Goal: Task Accomplishment & Management: Manage account settings

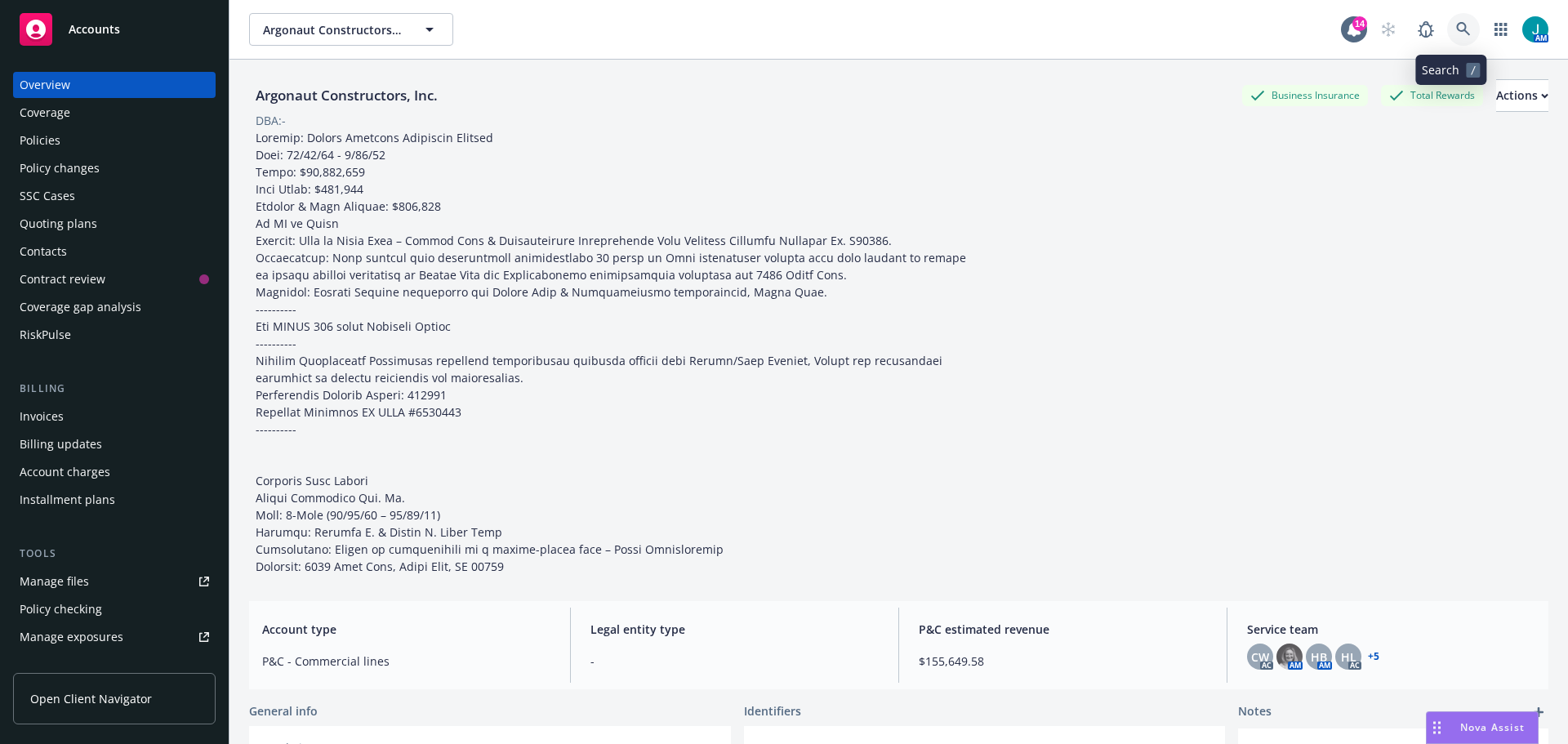
click at [1447, 29] on link at bounding box center [1464, 30] width 33 height 33
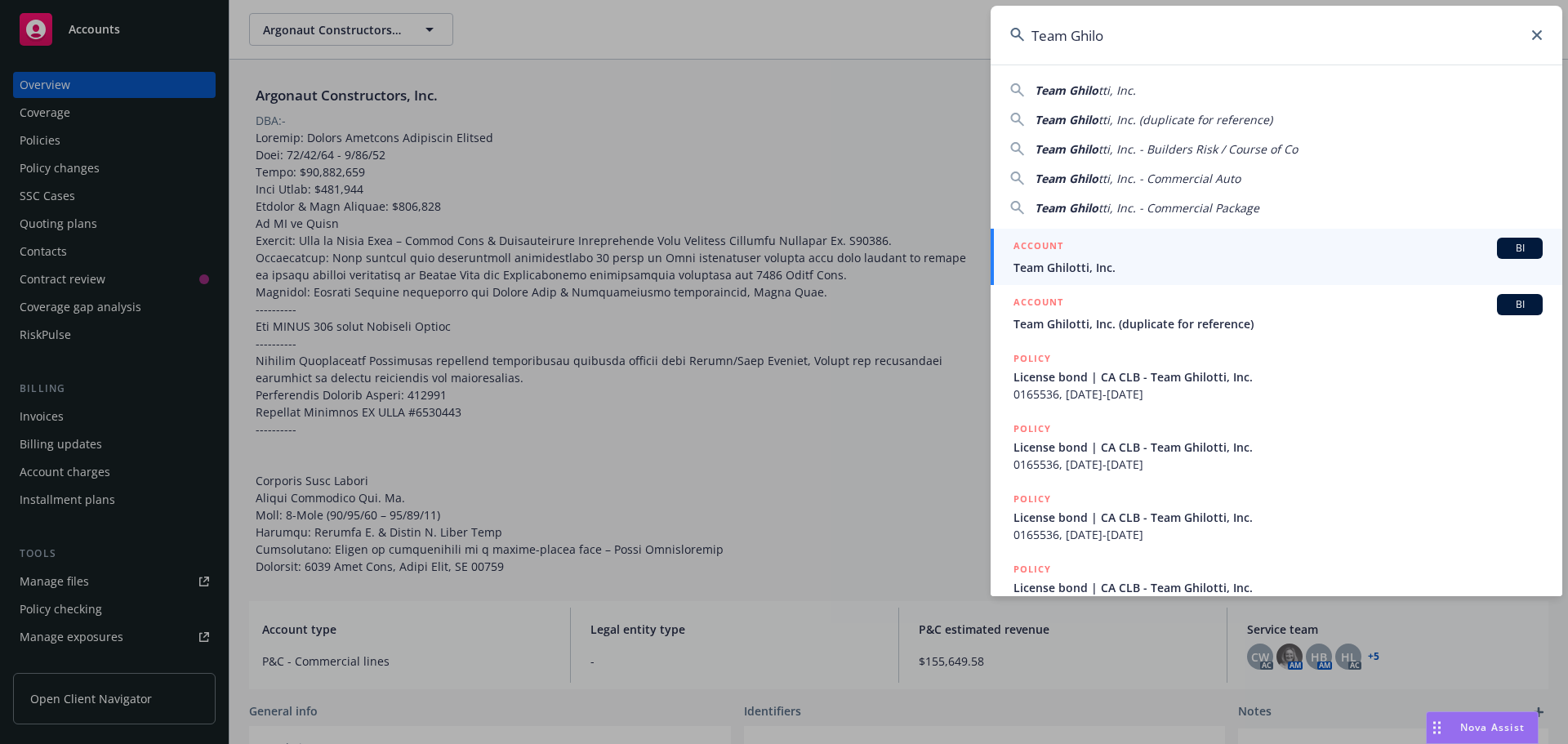
type input "Team Ghilo"
click at [1503, 251] on span "BI" at bounding box center [1520, 247] width 33 height 14
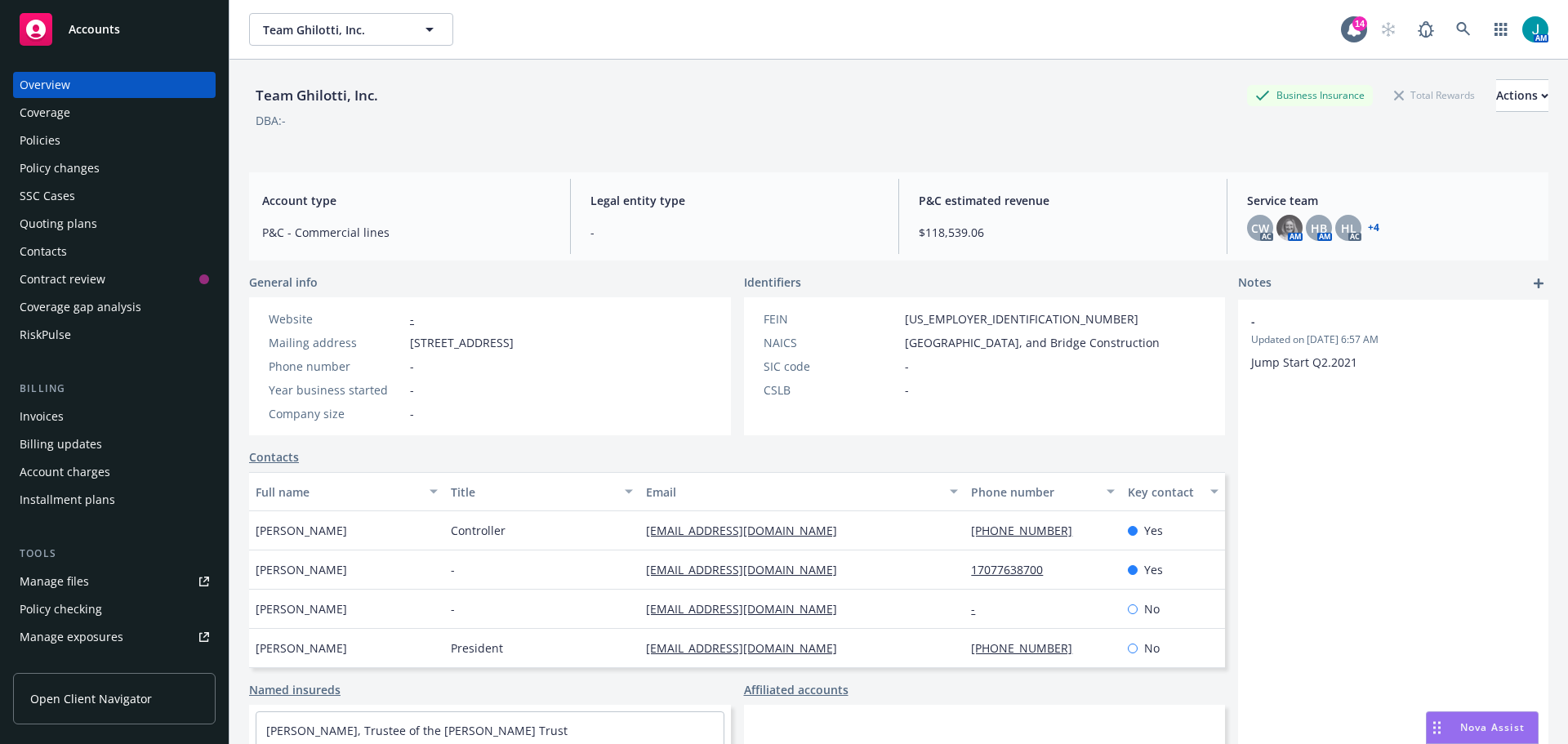
drag, startPoint x: 69, startPoint y: 140, endPoint x: 352, endPoint y: 117, distance: 283.9
click at [69, 141] on div "Policies" at bounding box center [114, 140] width 189 height 26
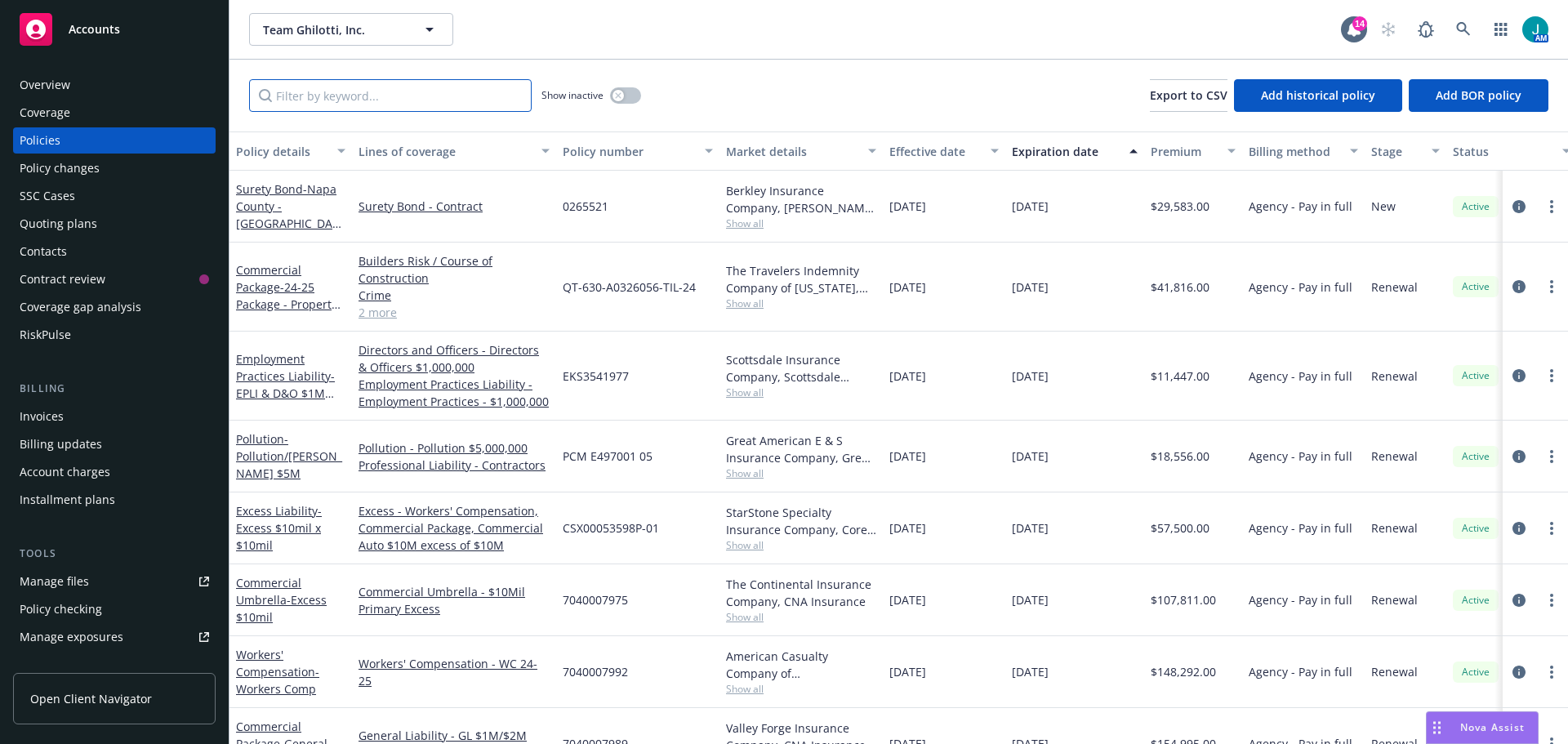
click at [319, 91] on input "Filter by keyword..." at bounding box center [390, 96] width 282 height 33
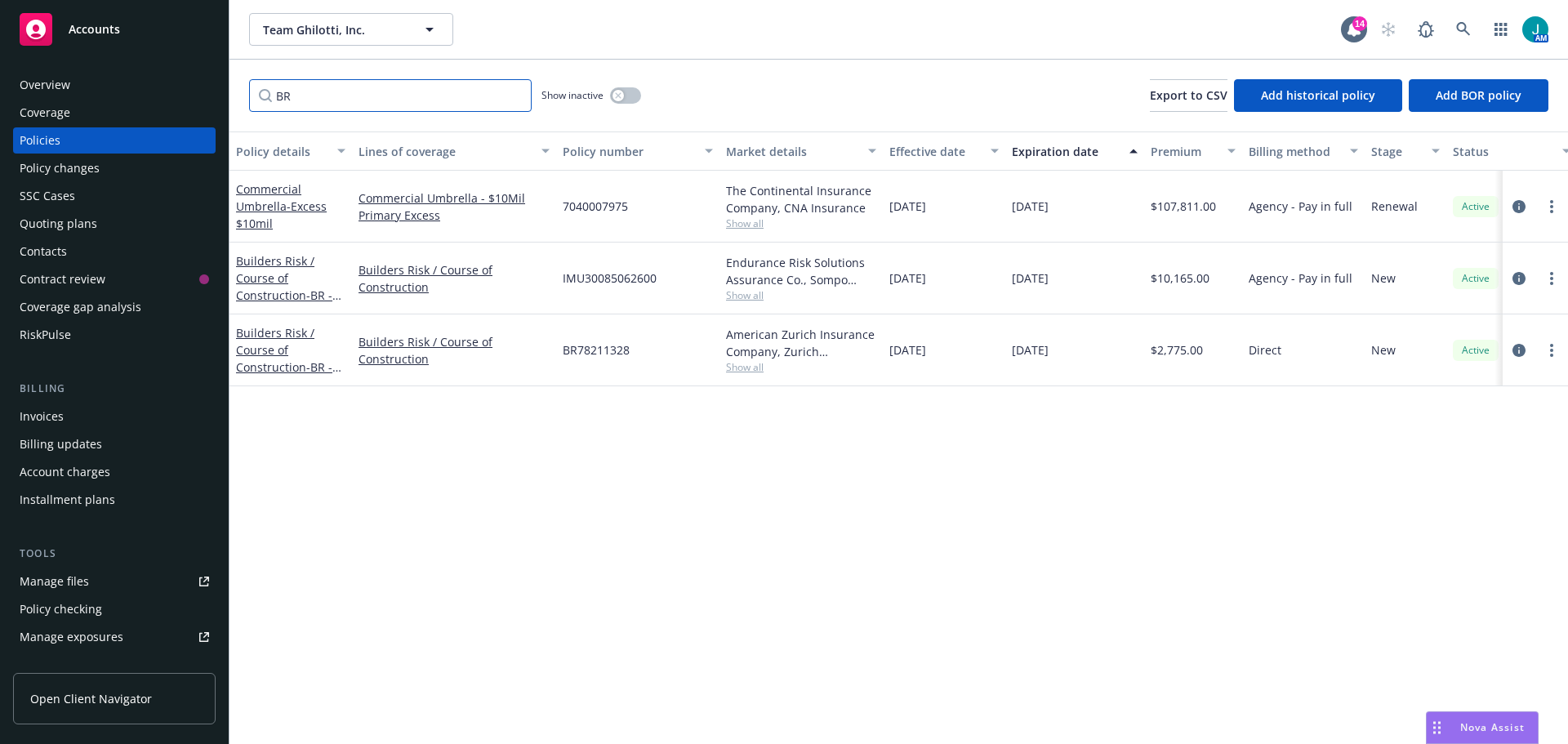
type input "BR"
click at [630, 93] on button "button" at bounding box center [625, 95] width 31 height 16
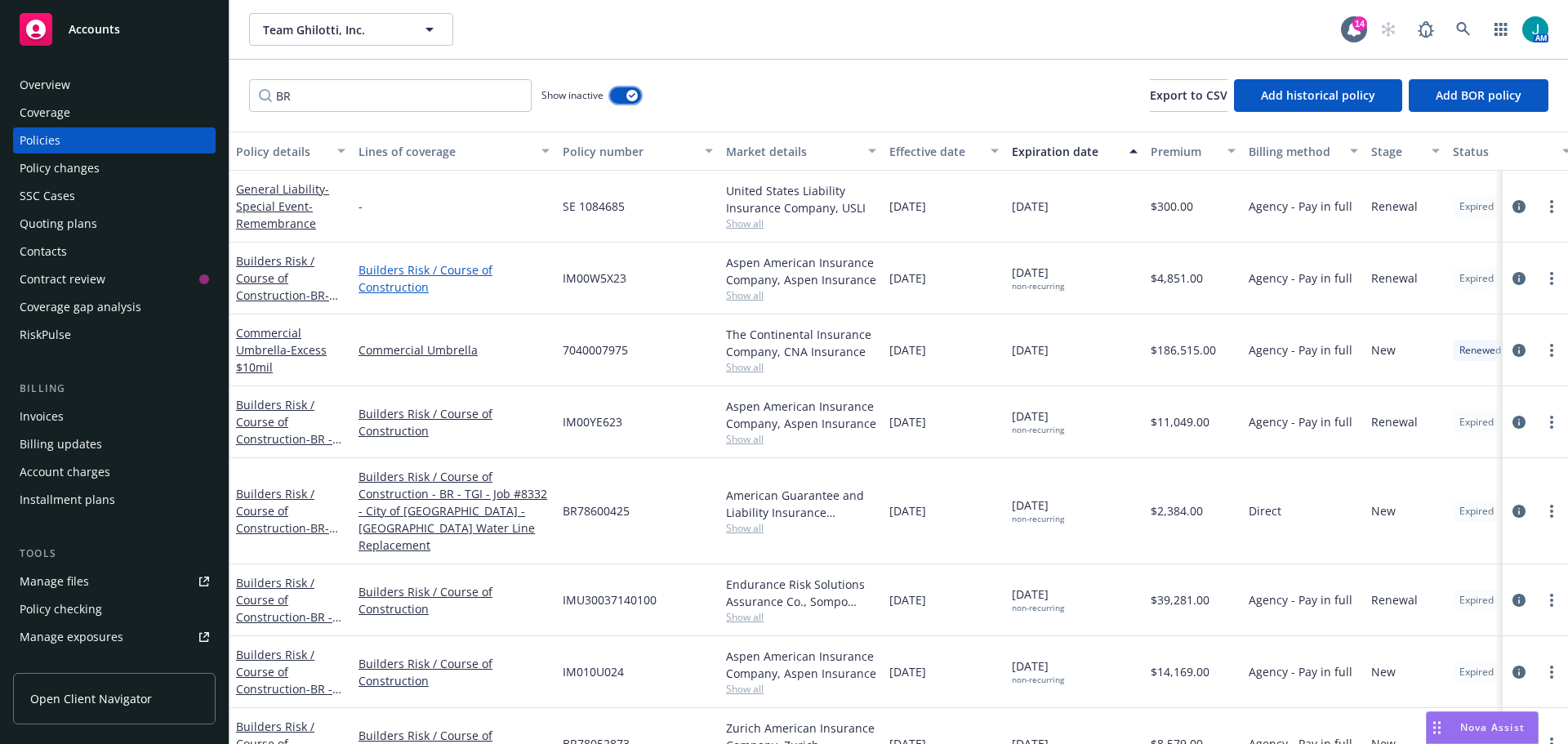
scroll to position [163, 0]
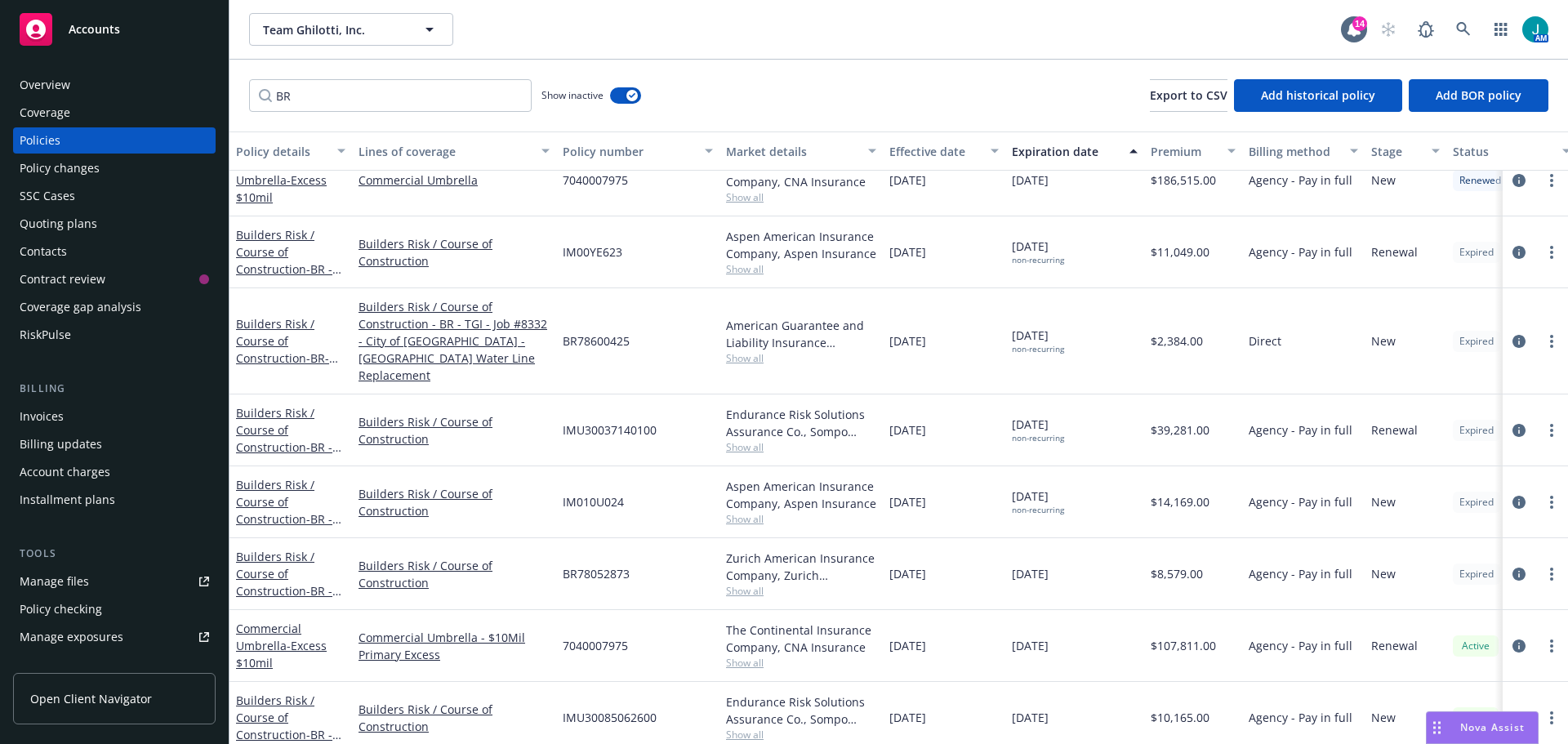
click at [292, 555] on div "Builders Risk / Course of Construction - BR - City of Napa - [GEOGRAPHIC_DATA] …" at bounding box center [290, 573] width 109 height 51
click at [282, 549] on link "Builders Risk / Course of Construction - BR - City of Napa - [GEOGRAPHIC_DATA] …" at bounding box center [287, 608] width 102 height 119
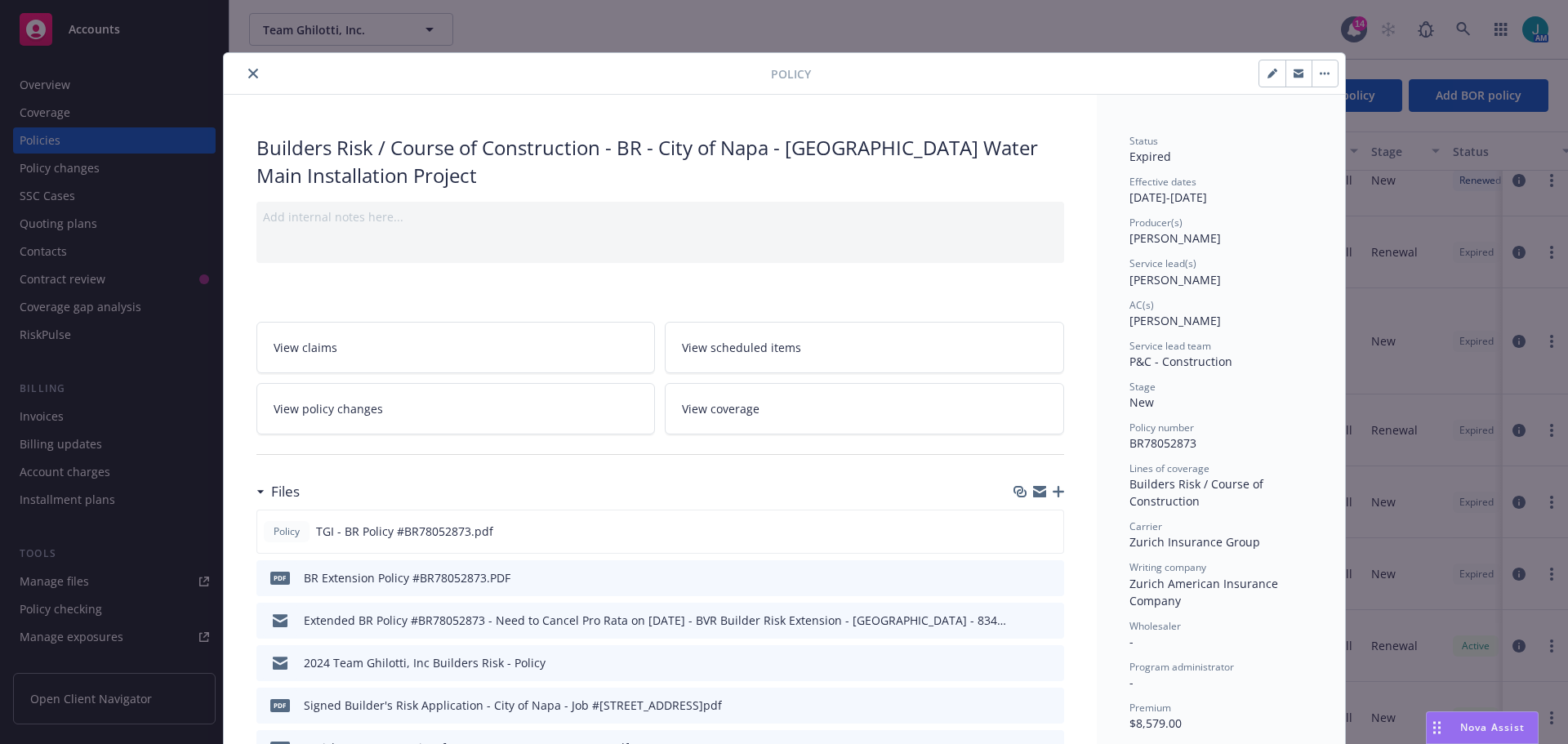
click at [1260, 70] on button "button" at bounding box center [1271, 73] width 26 height 26
select select "NEW"
select select "other"
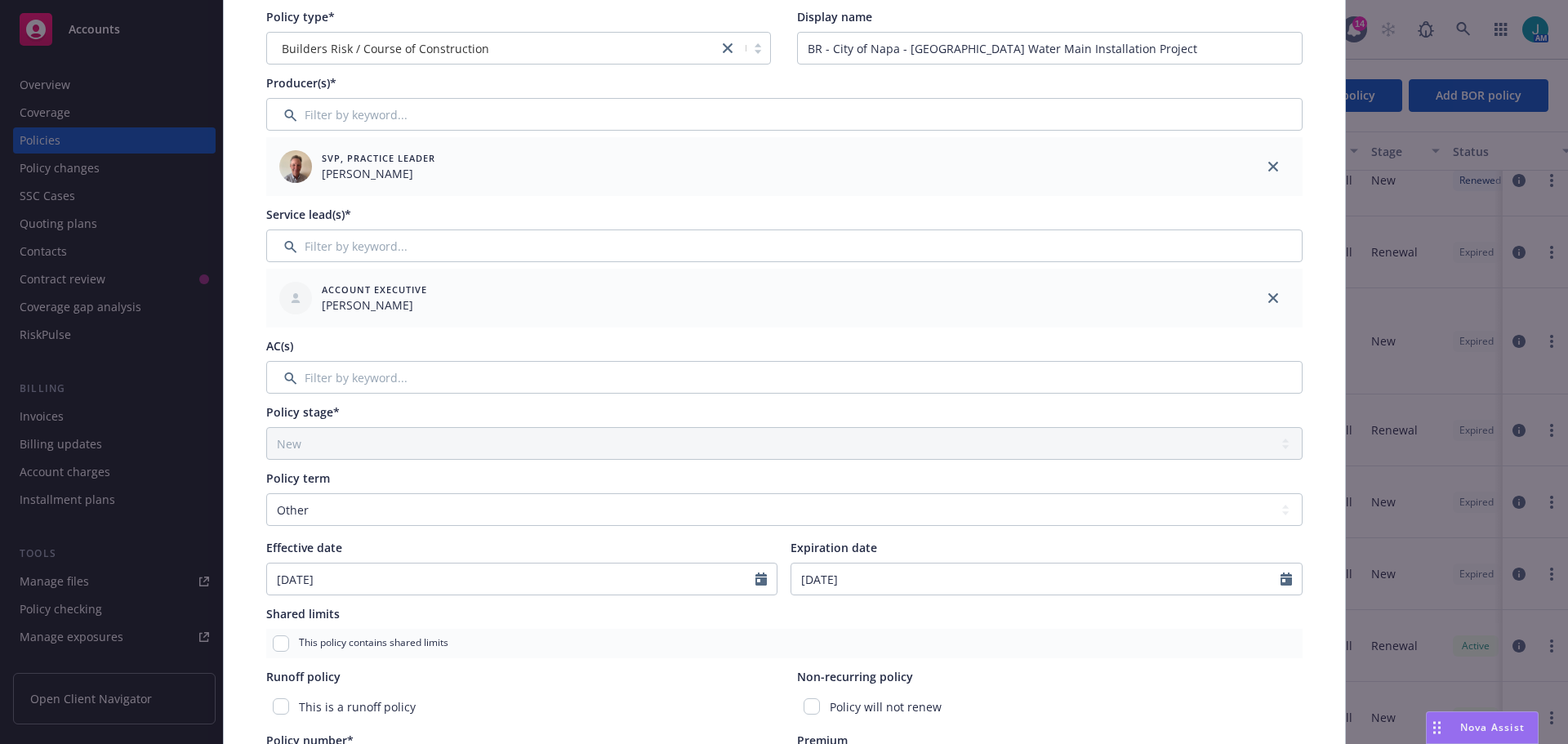
scroll to position [245, 0]
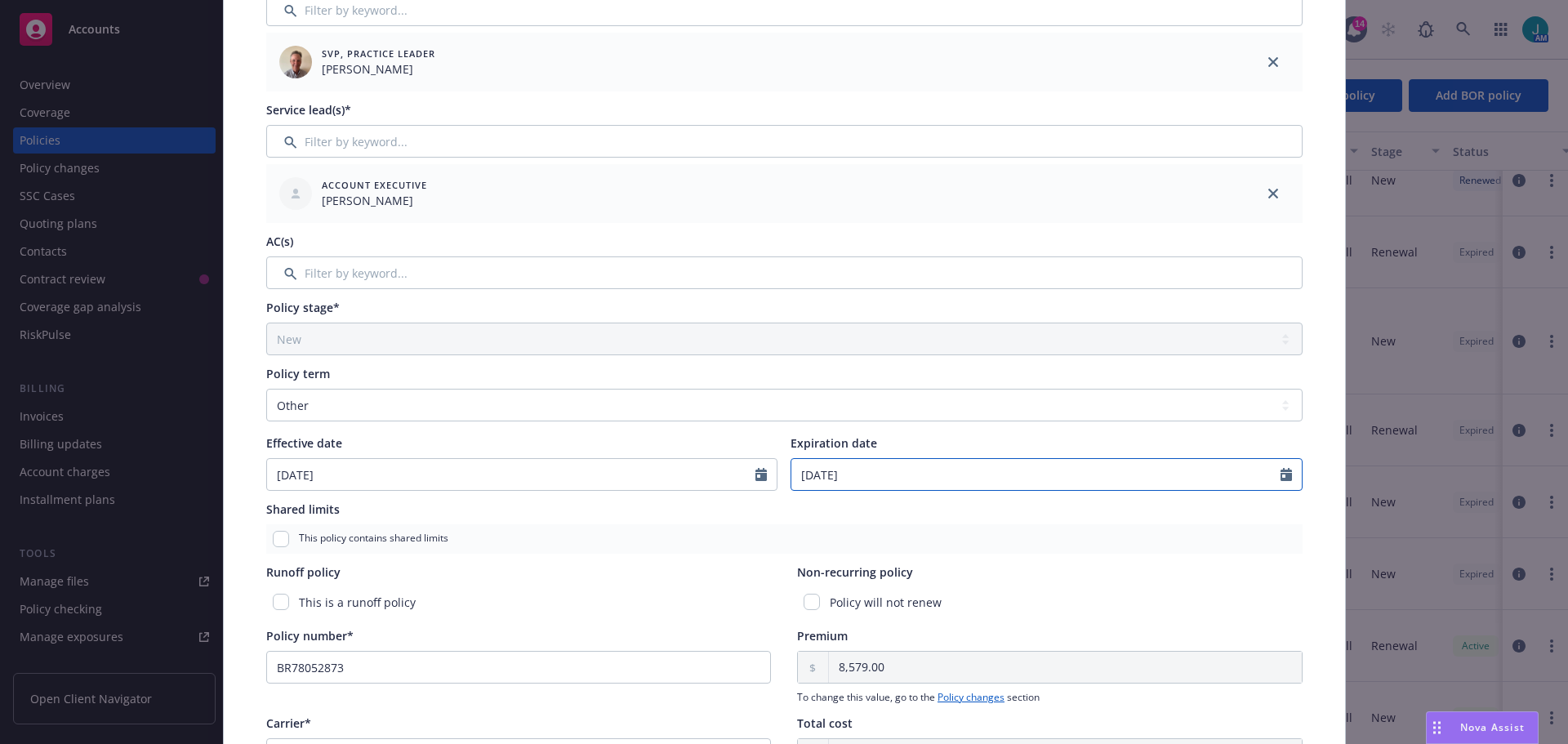
select select "8"
drag, startPoint x: 871, startPoint y: 480, endPoint x: 790, endPoint y: 488, distance: 81.4
click at [791, 488] on input "[DATE]" at bounding box center [1036, 474] width 489 height 31
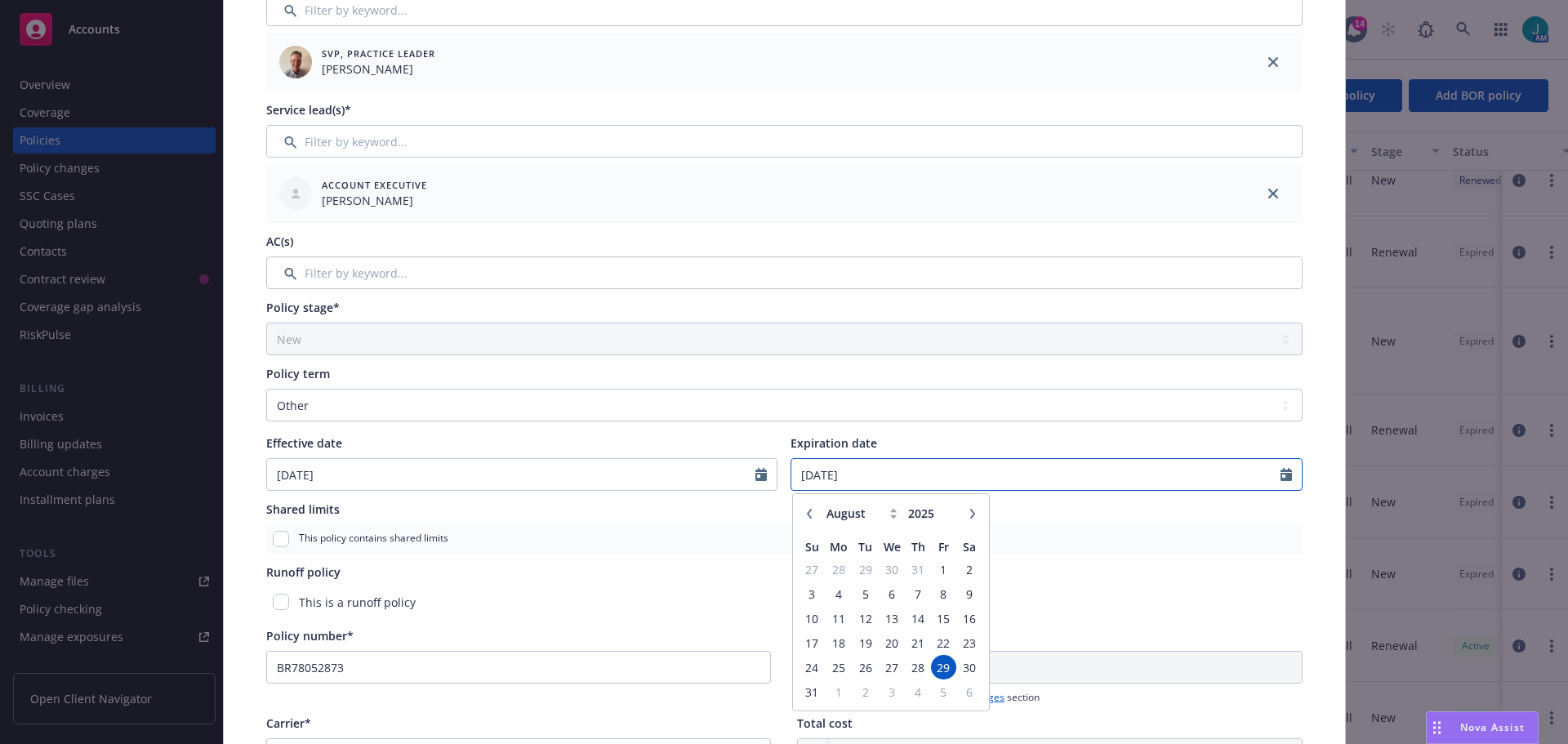
type input "[DATE]"
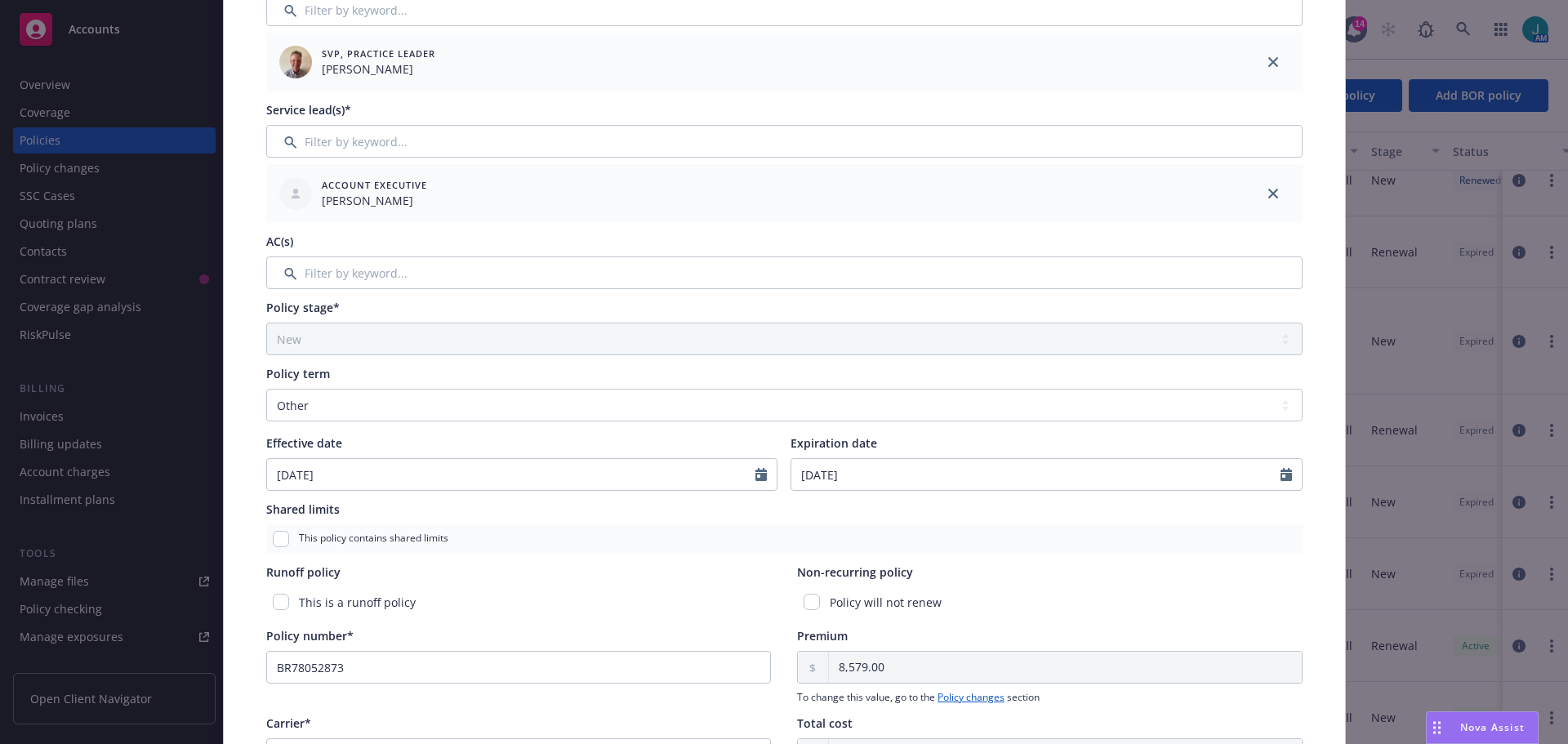
click at [1159, 549] on div "This policy contains shared limits" at bounding box center [784, 539] width 1036 height 29
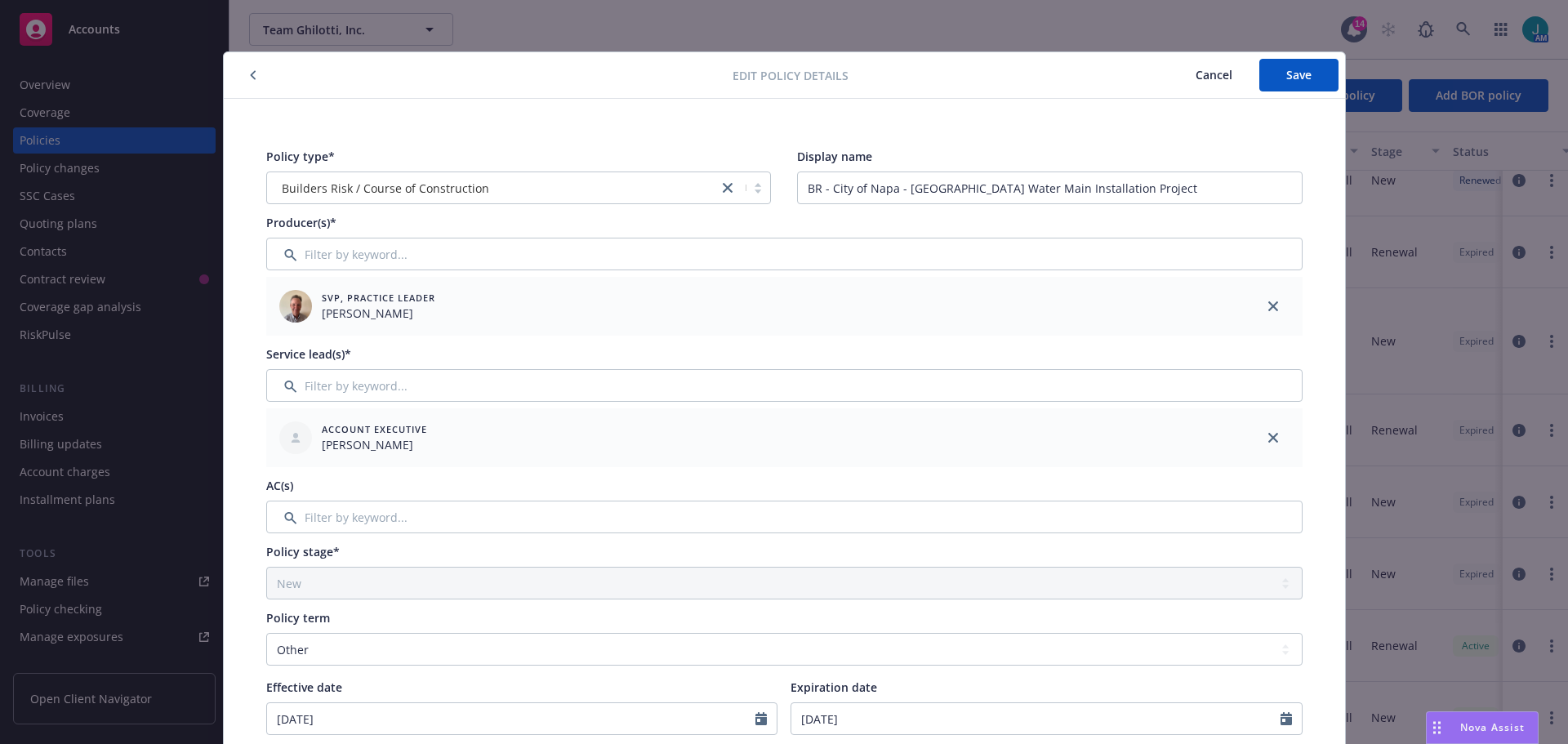
scroll to position [0, 0]
click at [1298, 76] on span "Save" at bounding box center [1298, 75] width 25 height 15
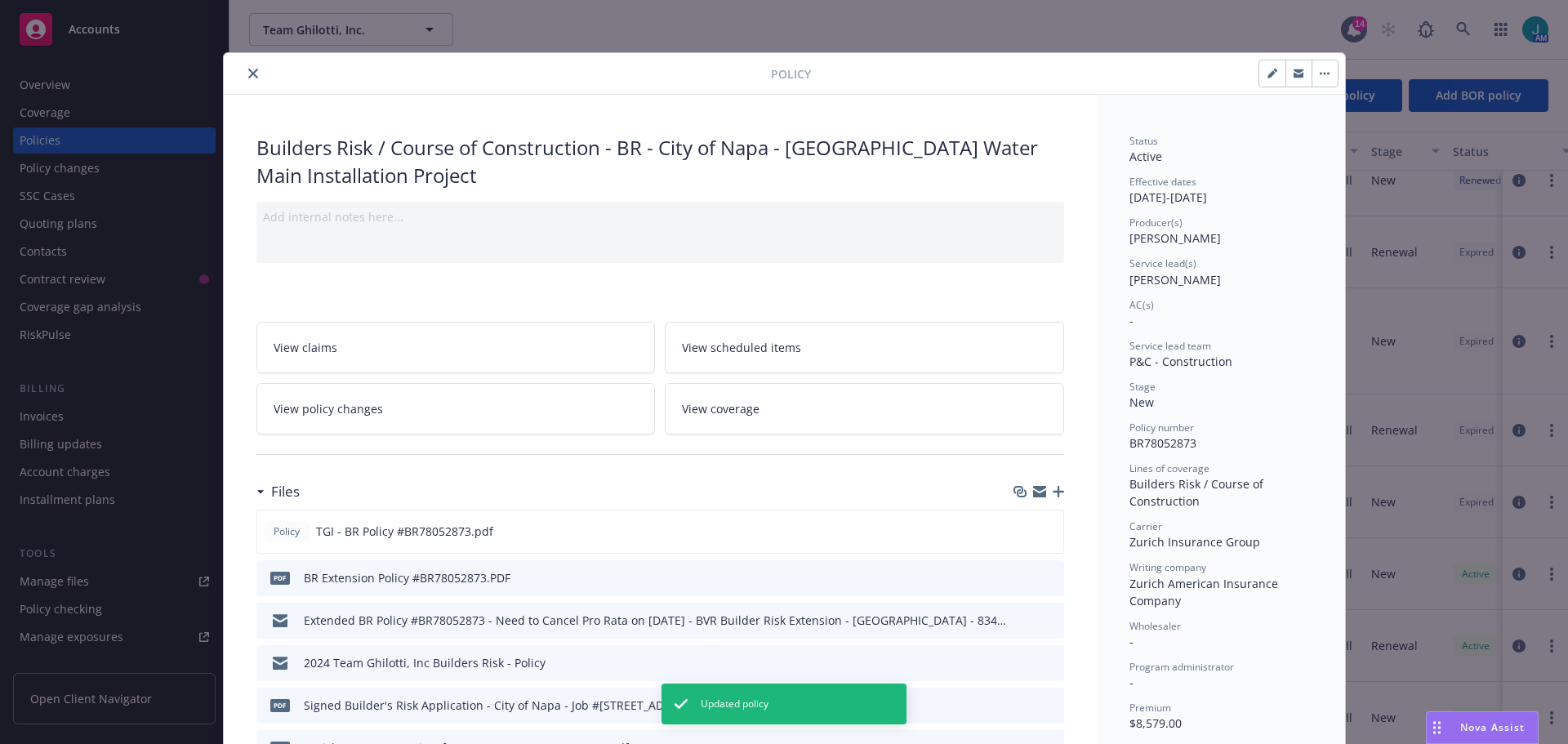
click at [243, 79] on button "close" at bounding box center [253, 73] width 19 height 19
